Goal: Information Seeking & Learning: Learn about a topic

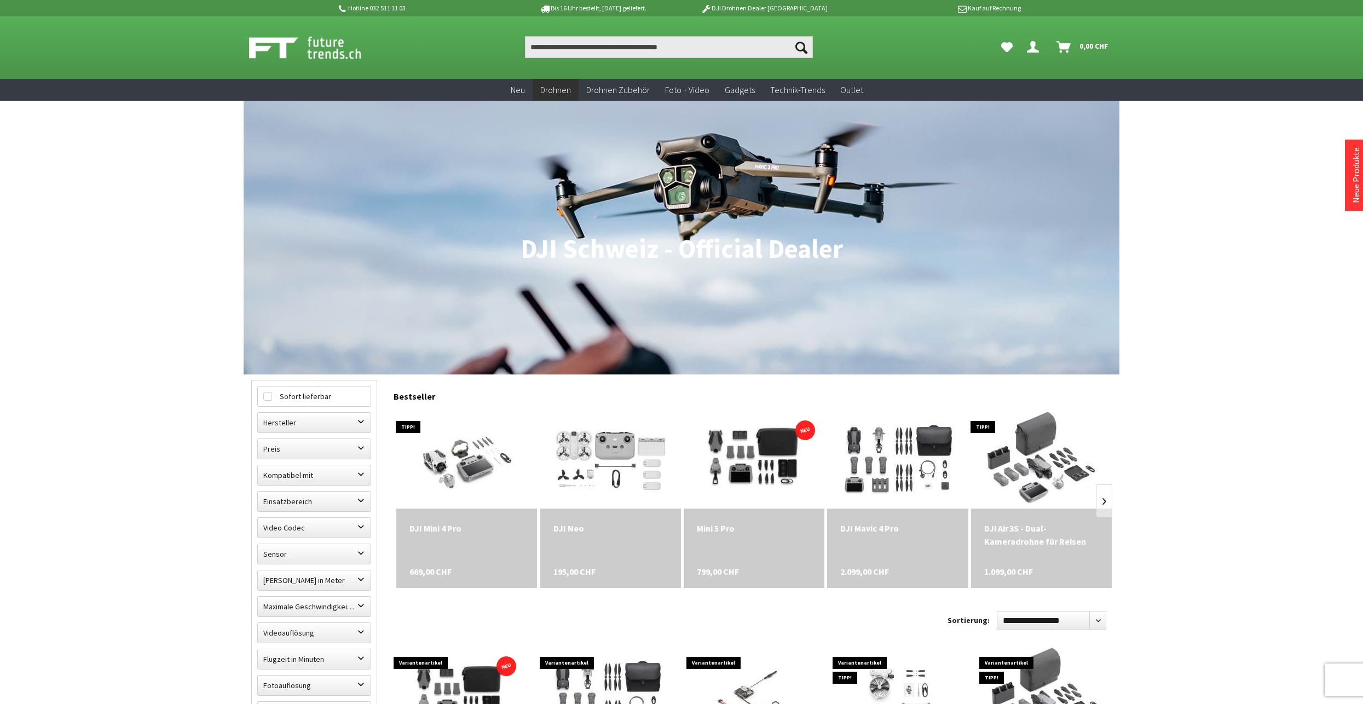
scroll to position [164, 0]
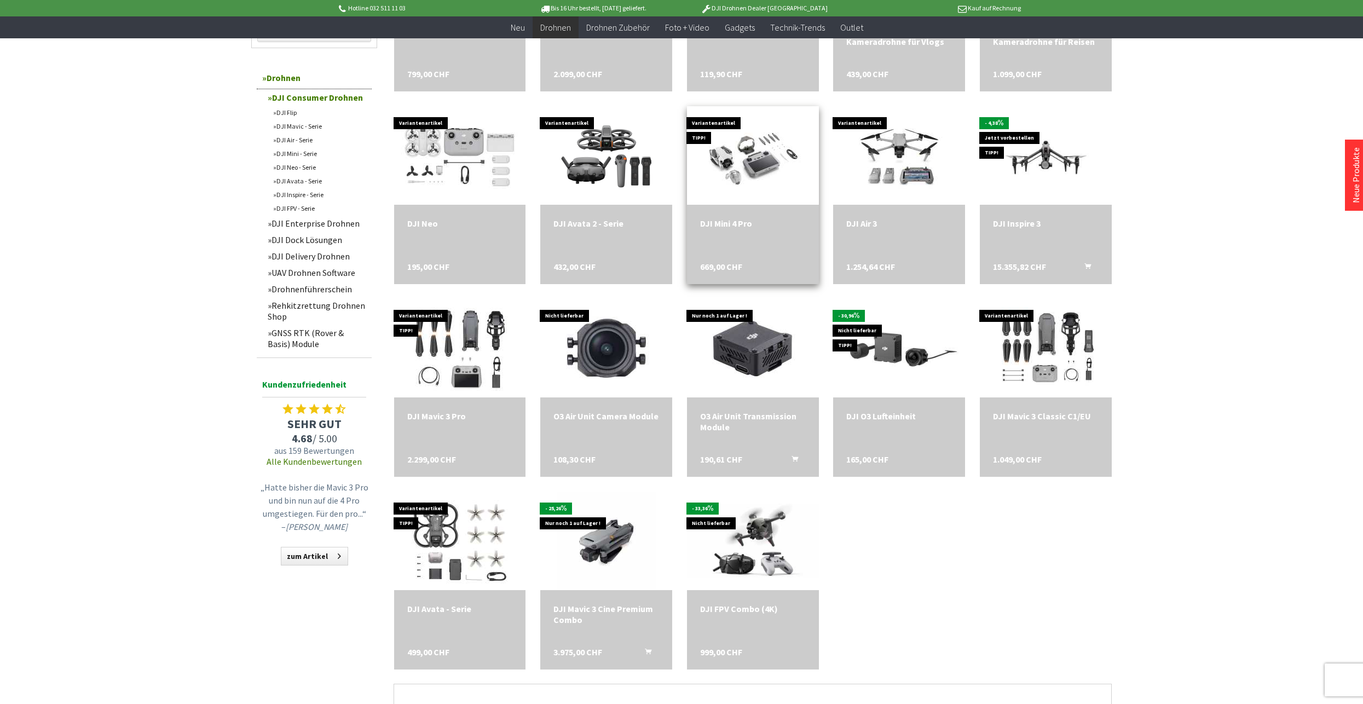
scroll to position [712, 0]
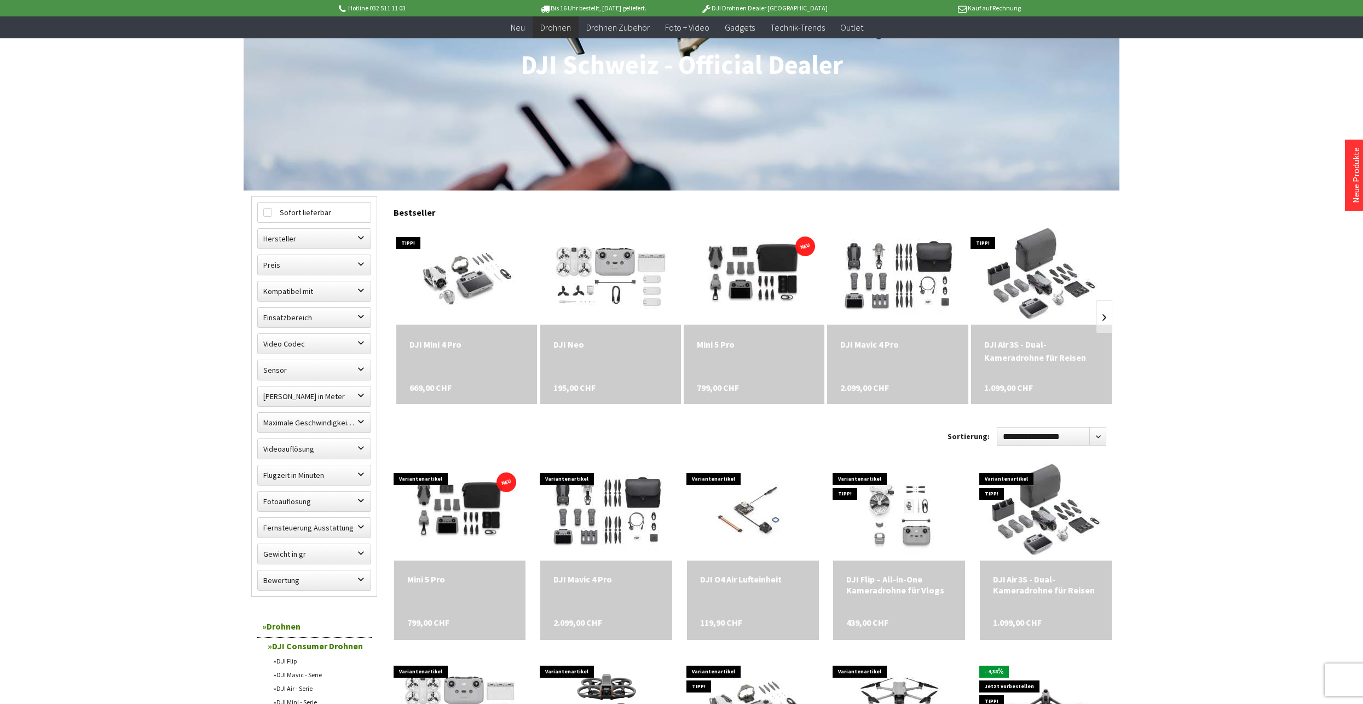
scroll to position [164, 0]
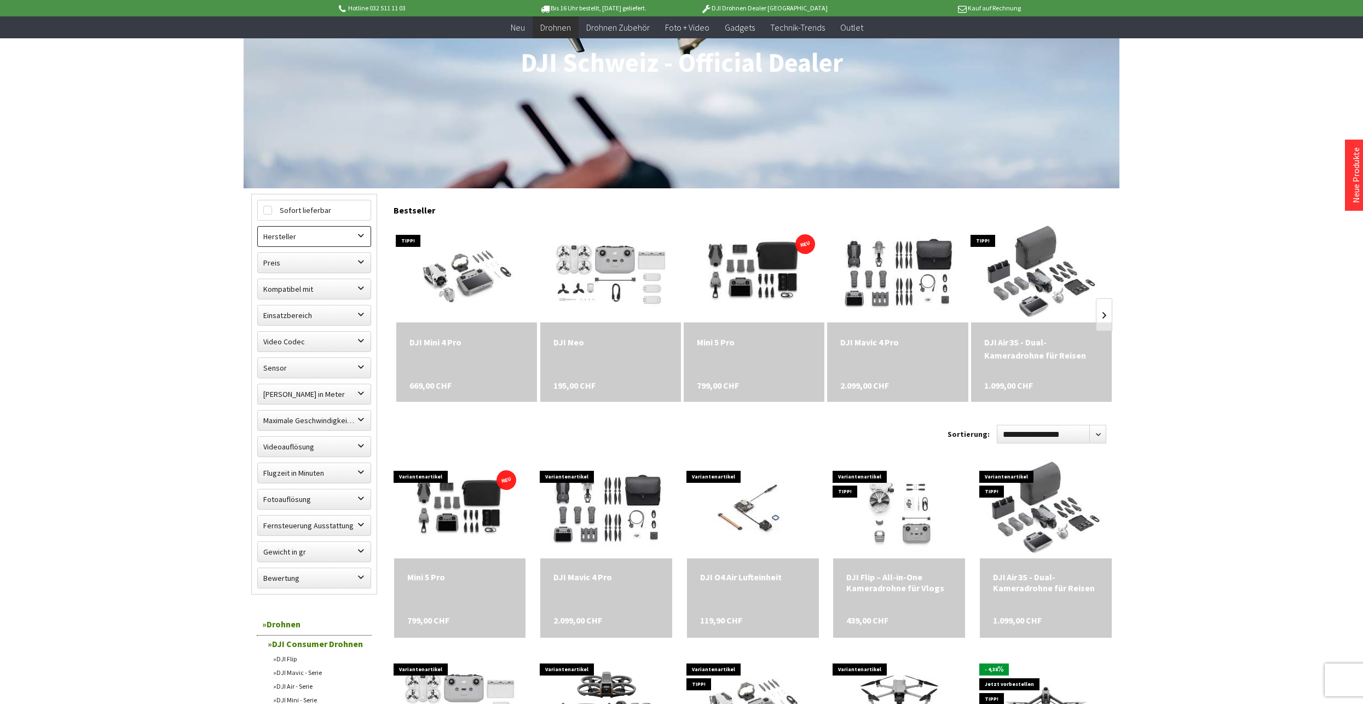
click at [359, 230] on label "Hersteller" at bounding box center [314, 237] width 113 height 20
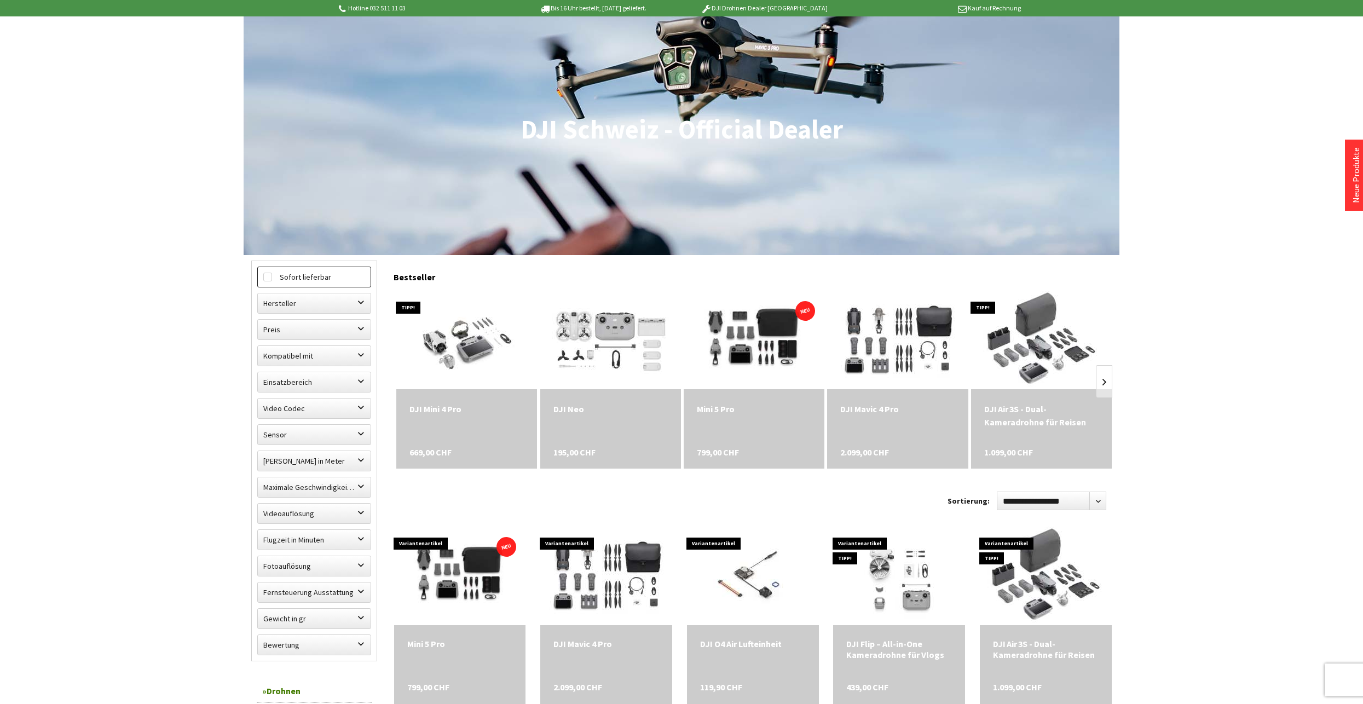
scroll to position [16, 0]
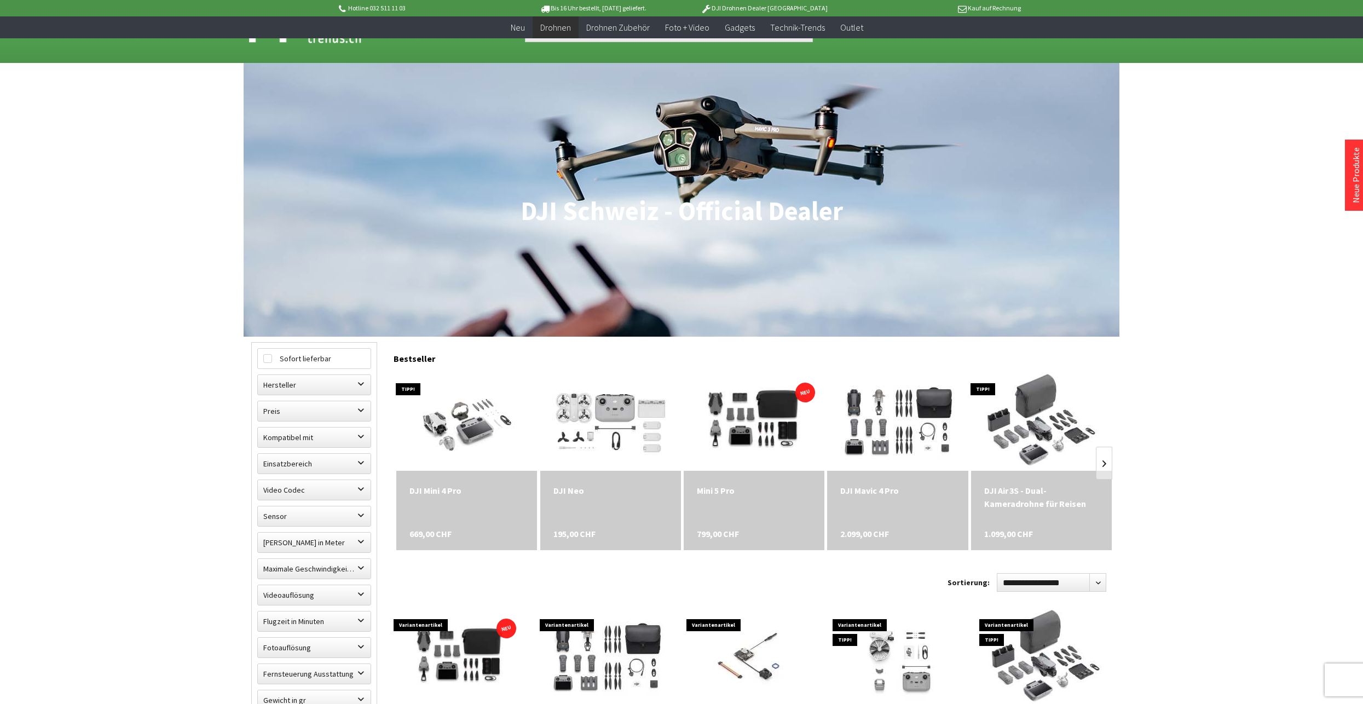
scroll to position [322, 0]
